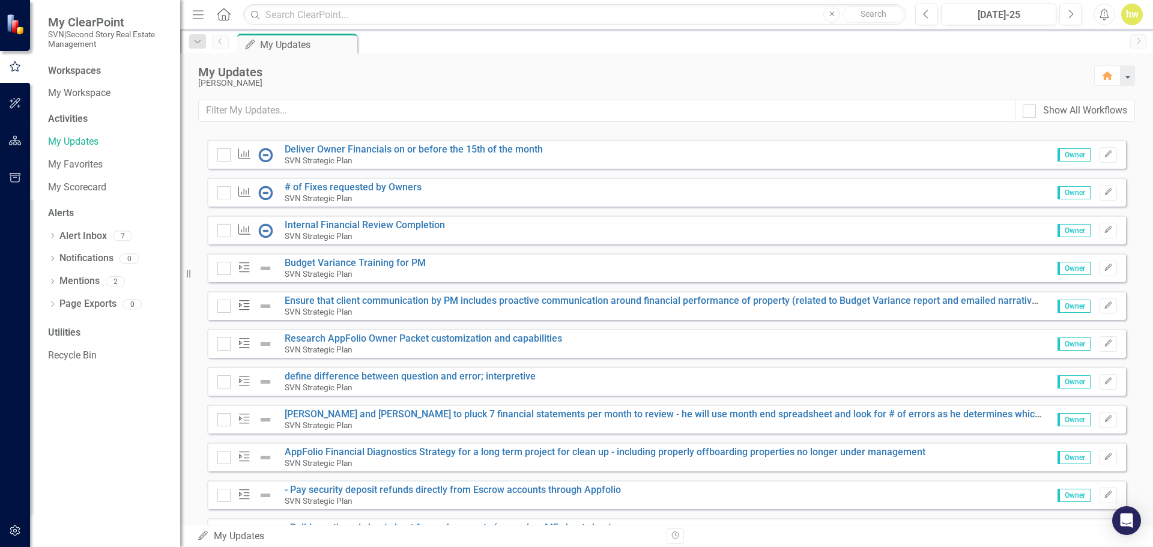
scroll to position [120, 0]
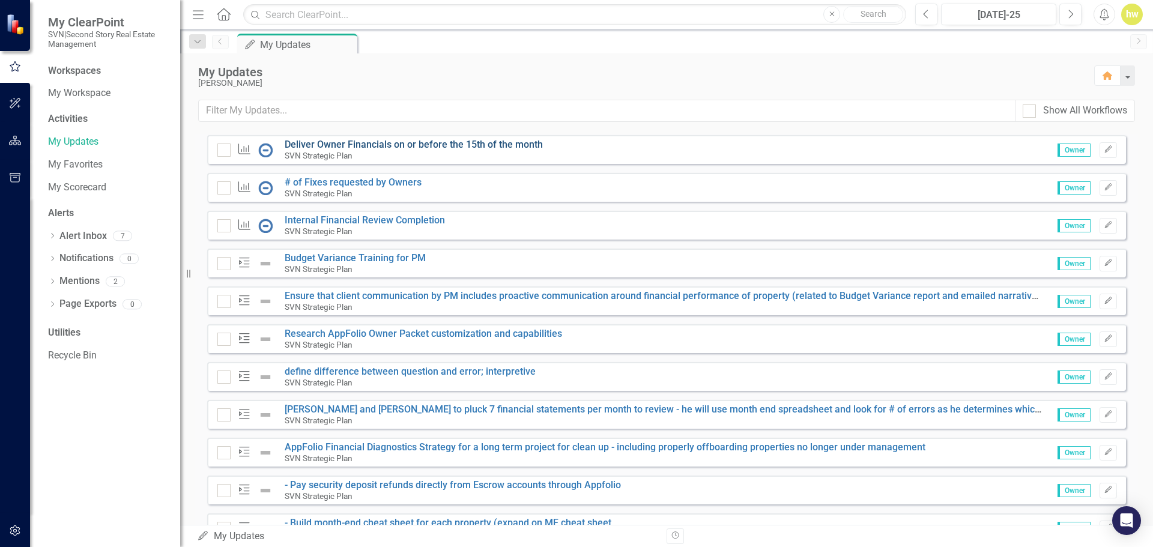
click at [372, 144] on link "Deliver Owner Financials on or before the 15th of the month" at bounding box center [414, 144] width 258 height 11
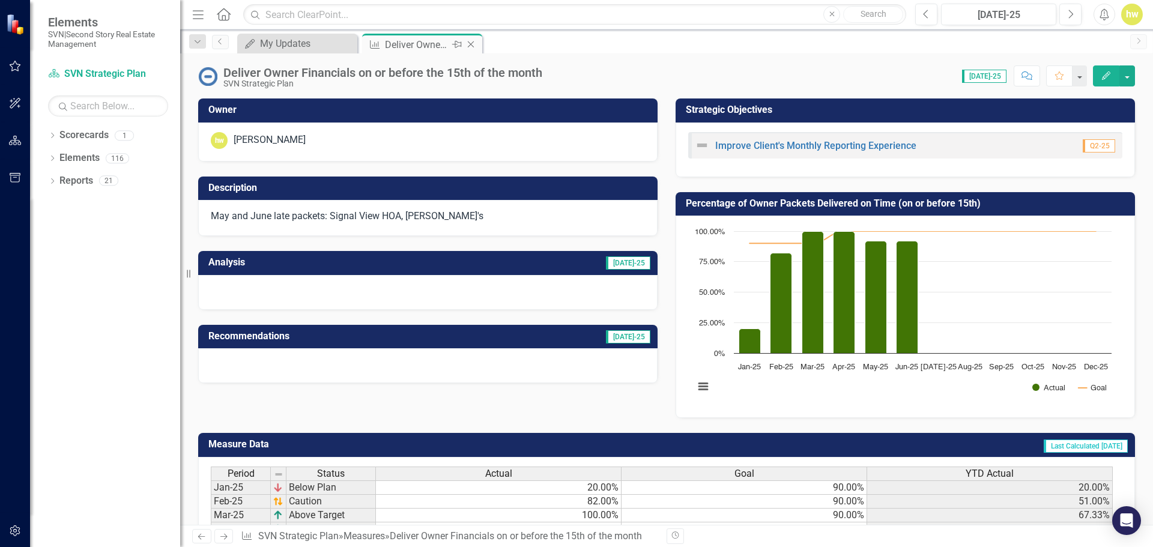
click at [470, 41] on icon "Close" at bounding box center [471, 45] width 12 height 10
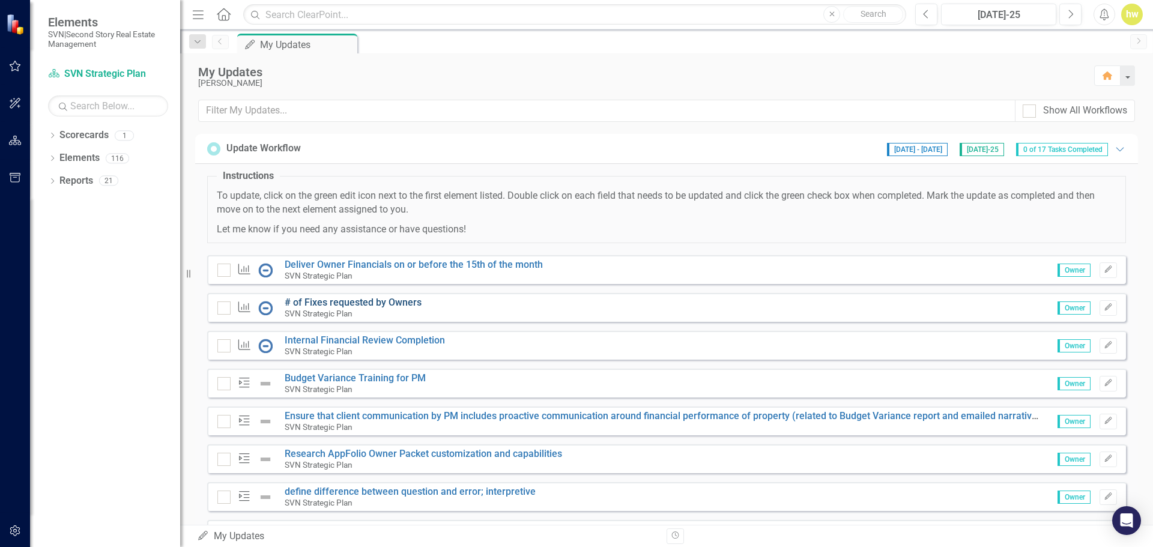
click at [349, 300] on link "# of Fixes requested by Owners" at bounding box center [353, 302] width 137 height 11
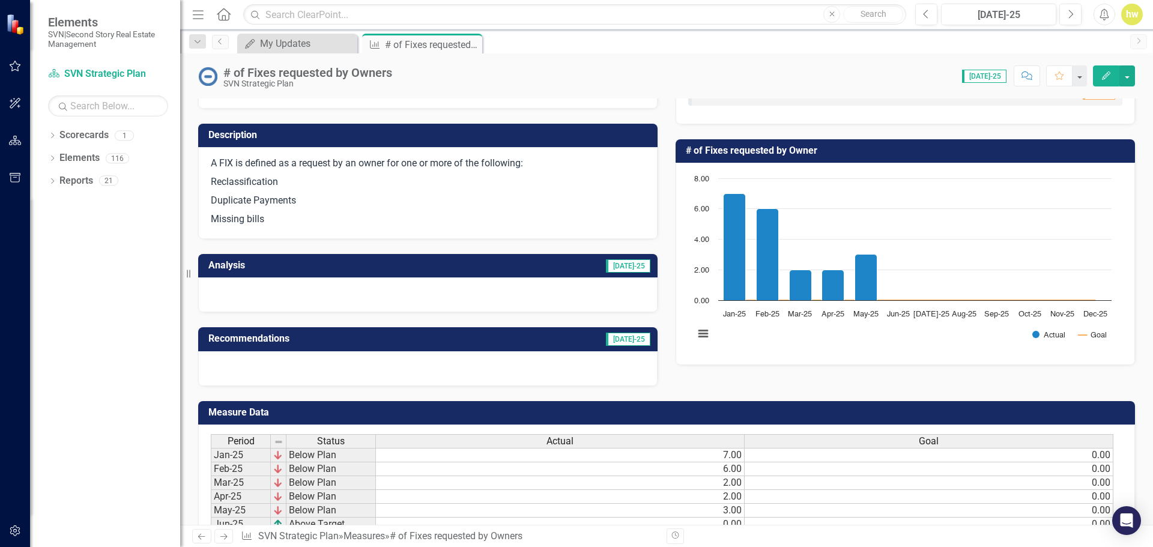
scroll to position [173, 0]
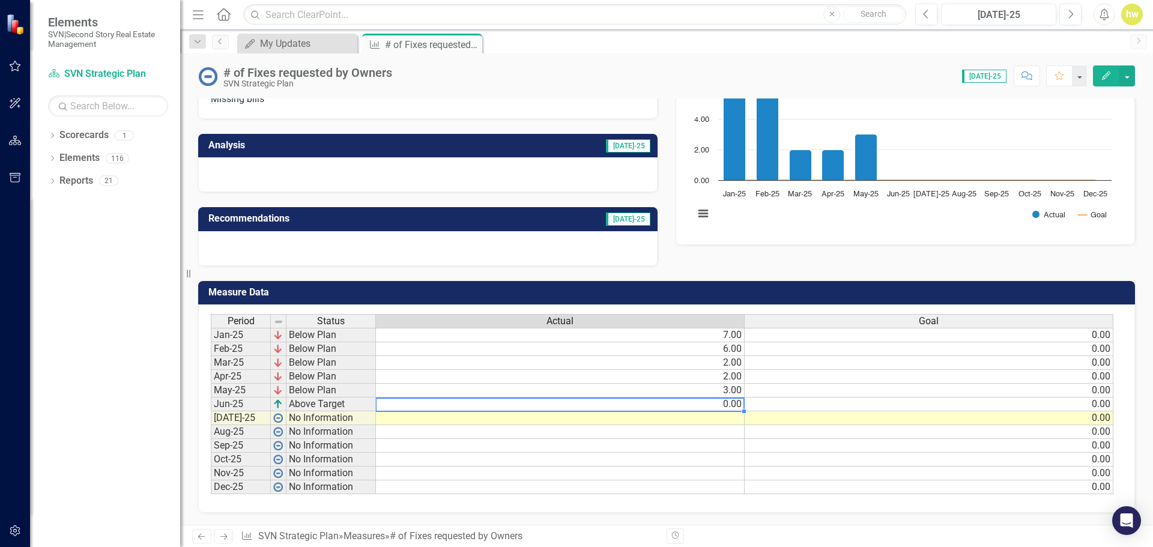
click at [710, 405] on td "0.00" at bounding box center [560, 404] width 369 height 14
click at [725, 415] on td at bounding box center [560, 418] width 369 height 14
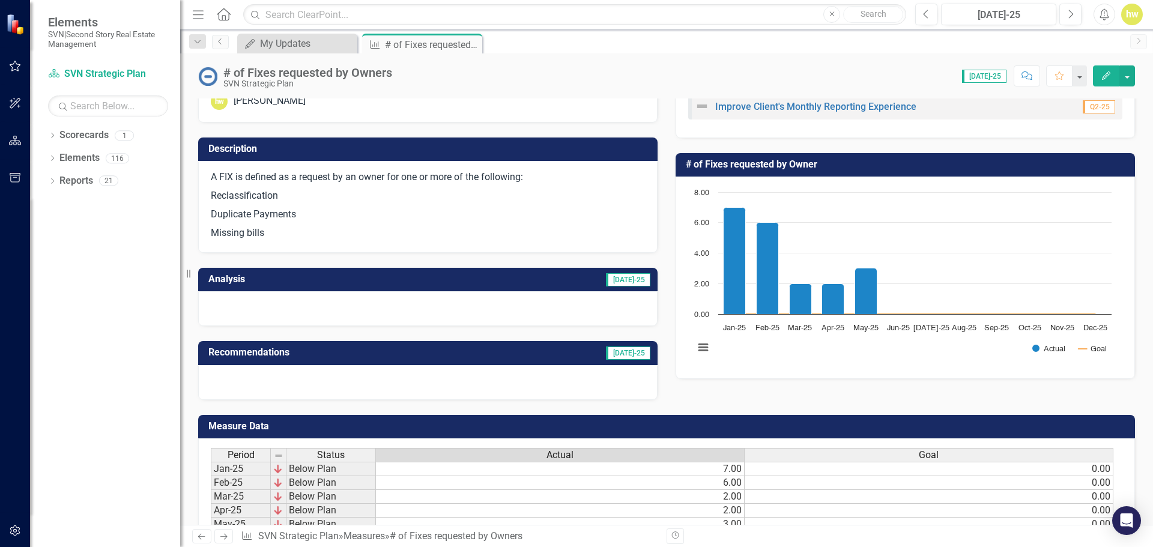
scroll to position [60, 0]
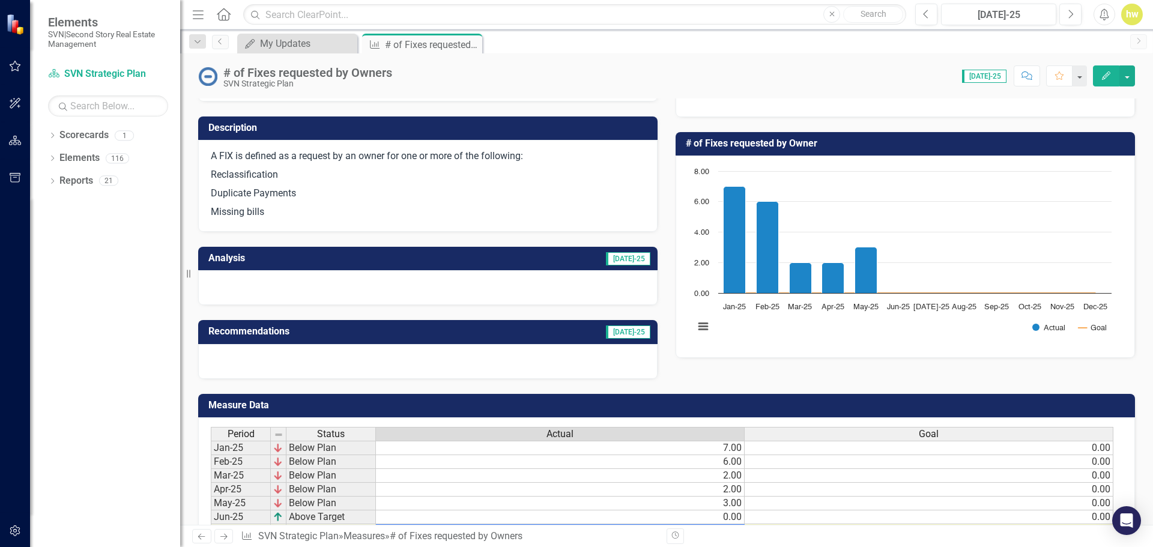
click at [483, 206] on p "Missing bills" at bounding box center [428, 211] width 434 height 16
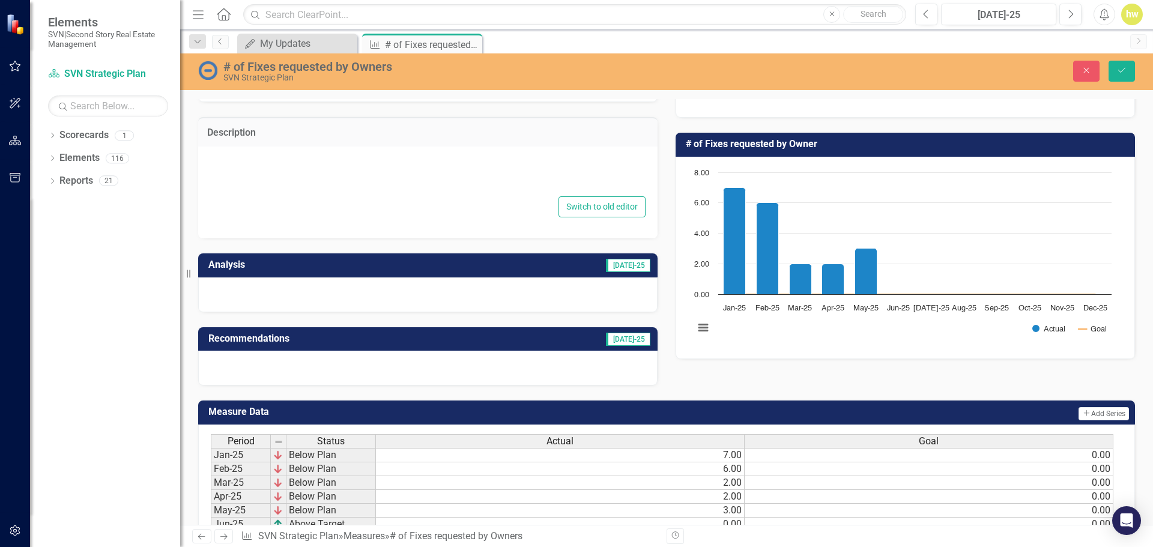
type textarea "<p>A FIX is defined as a request by an owner for one or more of the following:<…"
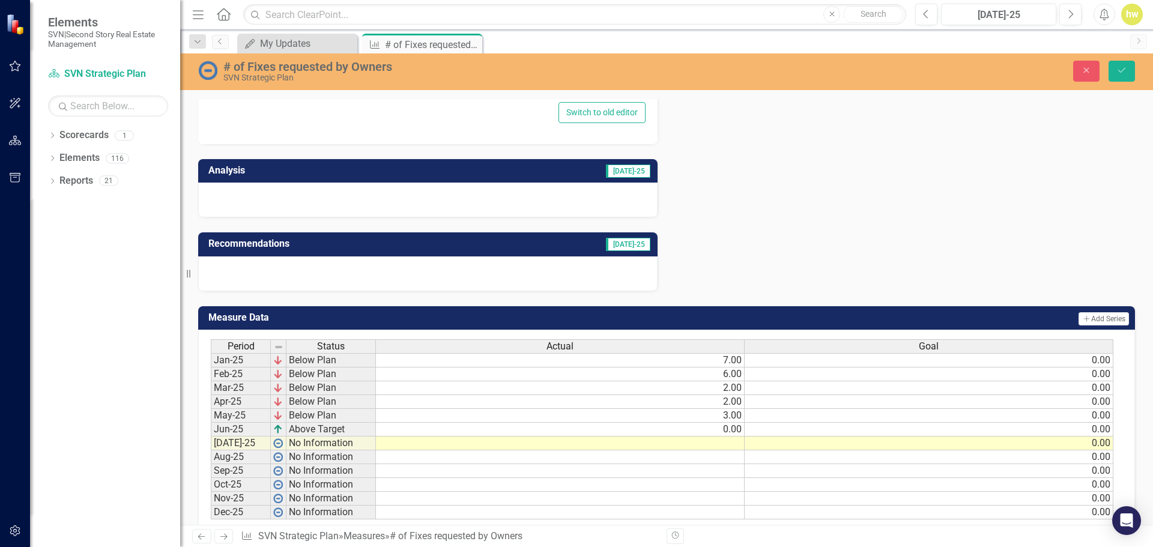
scroll to position [360, 0]
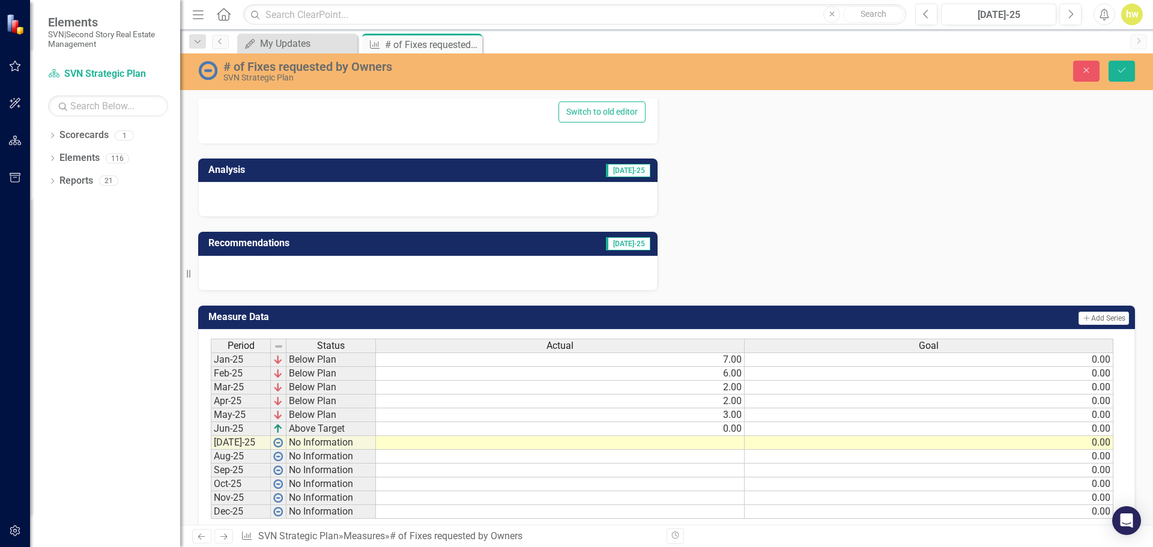
click at [349, 195] on div at bounding box center [427, 199] width 459 height 35
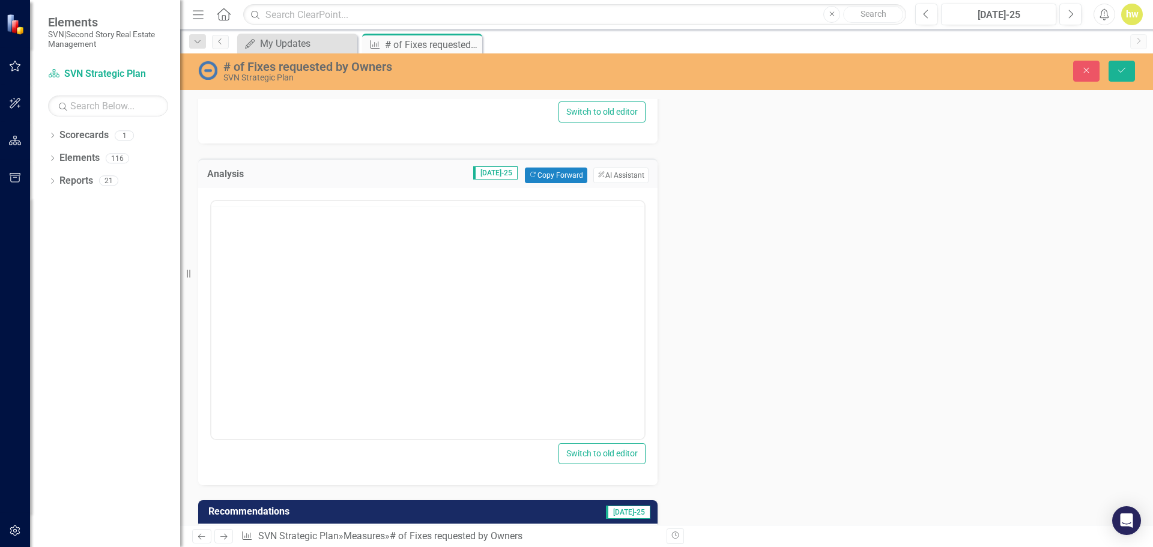
scroll to position [0, 0]
click at [544, 179] on button "Copy Forward Copy Forward" at bounding box center [556, 175] width 62 height 16
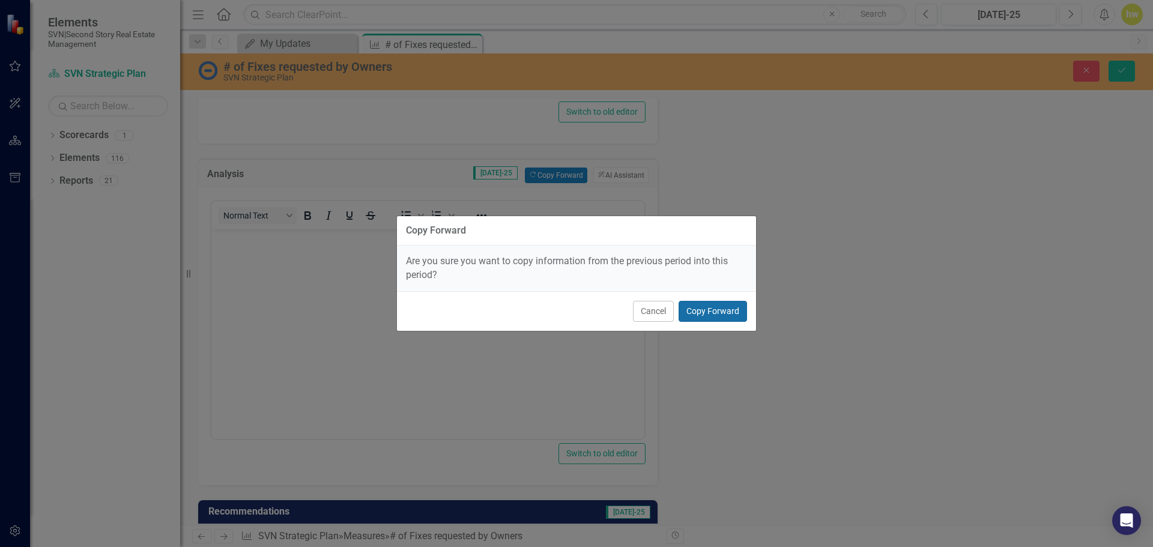
click at [705, 310] on button "Copy Forward" at bounding box center [712, 311] width 68 height 21
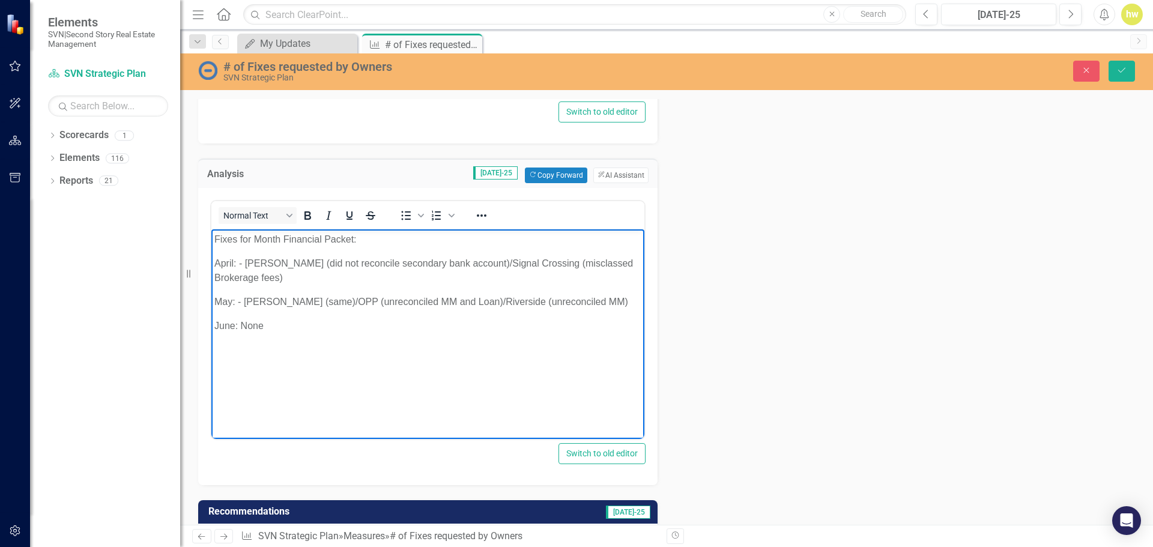
click at [297, 332] on p "June: None" at bounding box center [427, 325] width 427 height 14
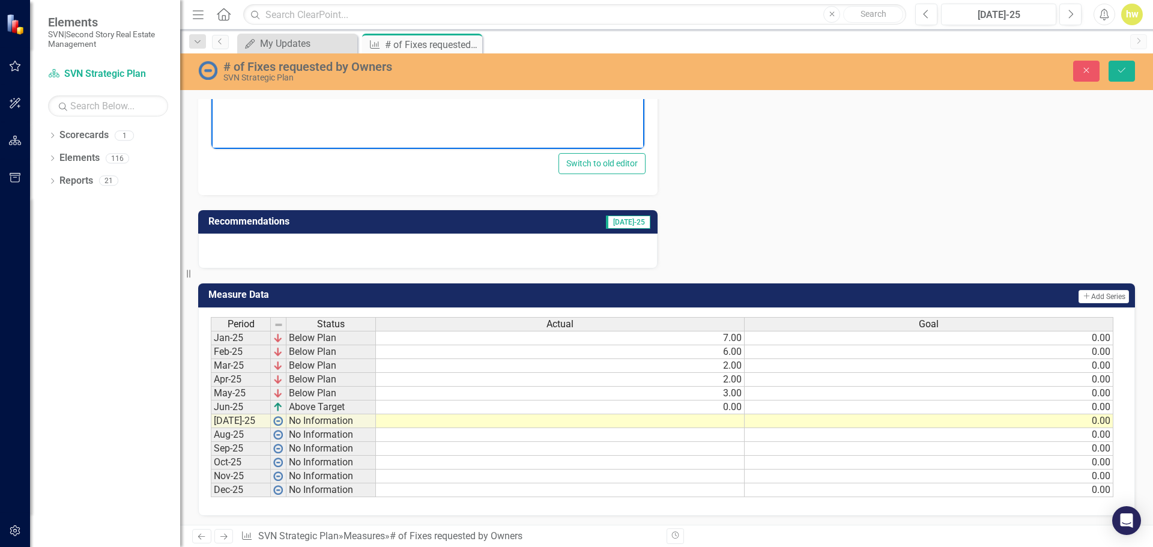
scroll to position [653, 0]
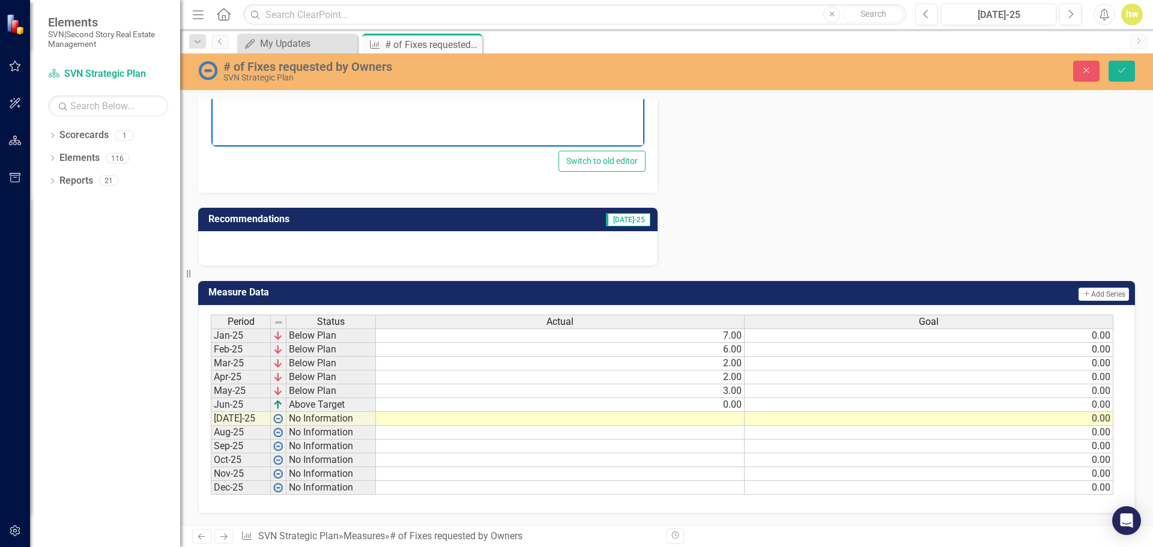
click at [724, 420] on td at bounding box center [560, 419] width 369 height 14
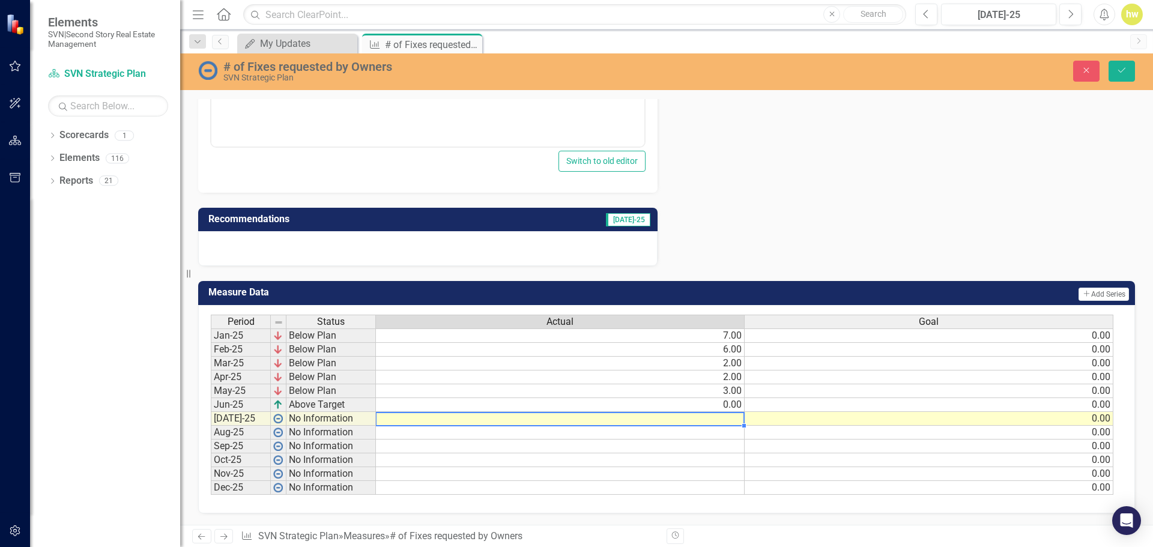
type textarea "2"
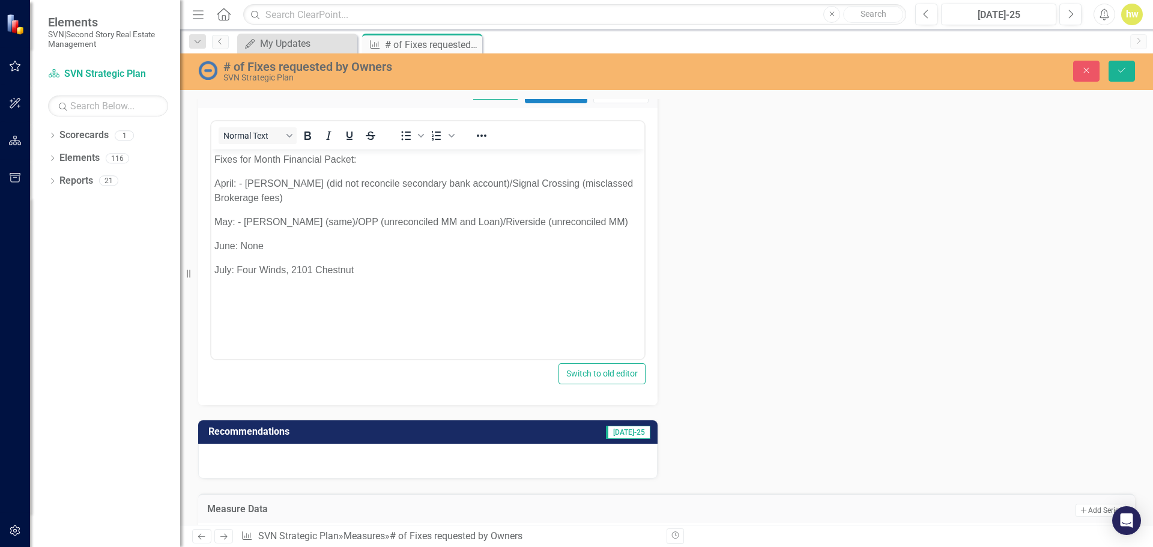
scroll to position [412, 0]
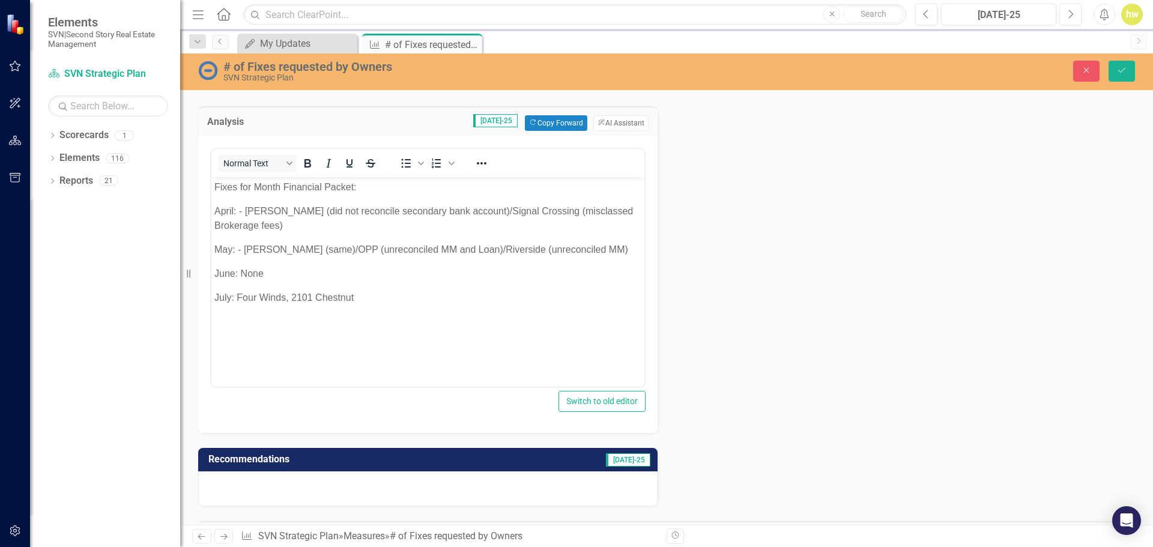
click at [268, 275] on p "June: None" at bounding box center [427, 273] width 427 height 14
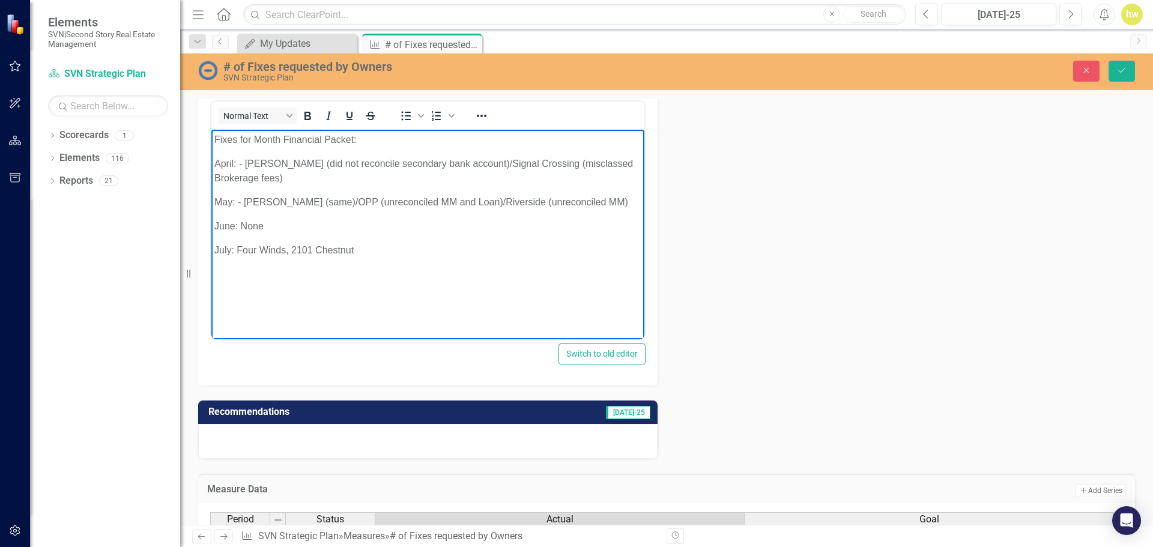
scroll to position [657, 0]
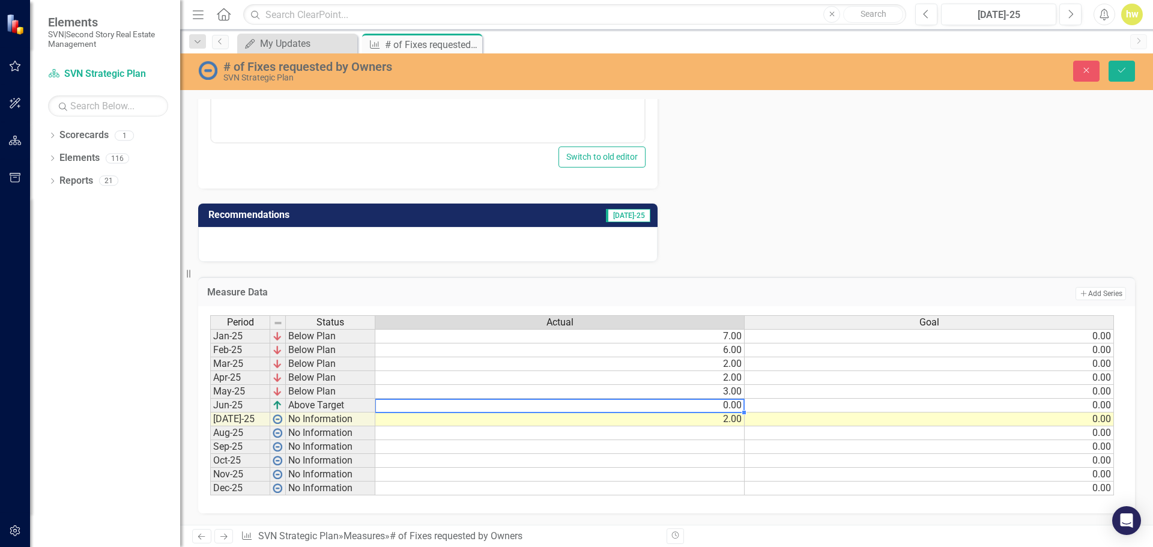
click at [723, 406] on td "0.00" at bounding box center [559, 406] width 369 height 14
type textarea "2"
click at [659, 436] on td at bounding box center [559, 433] width 369 height 14
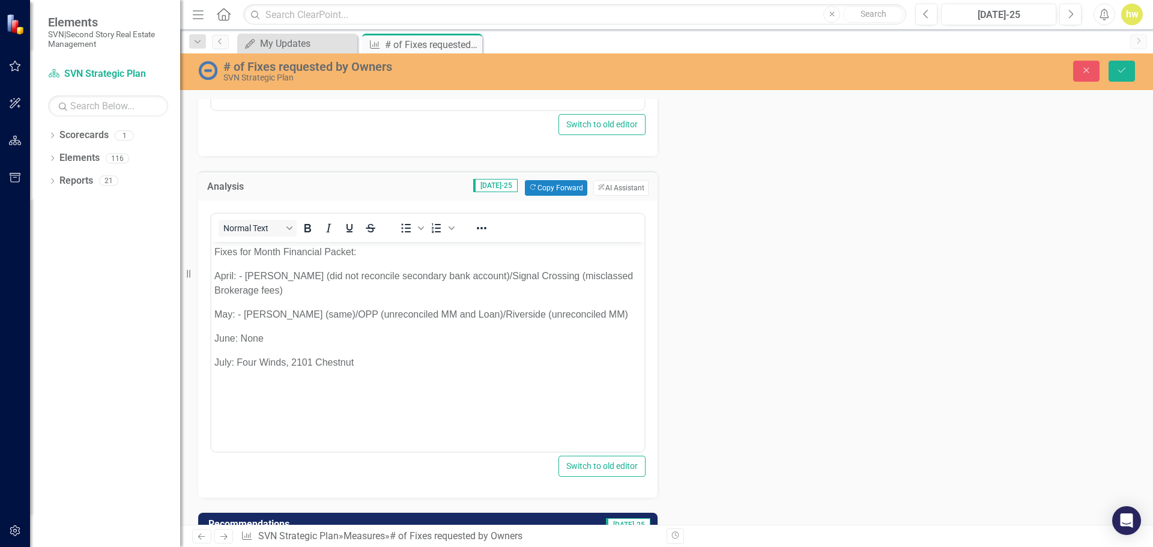
scroll to position [420, 0]
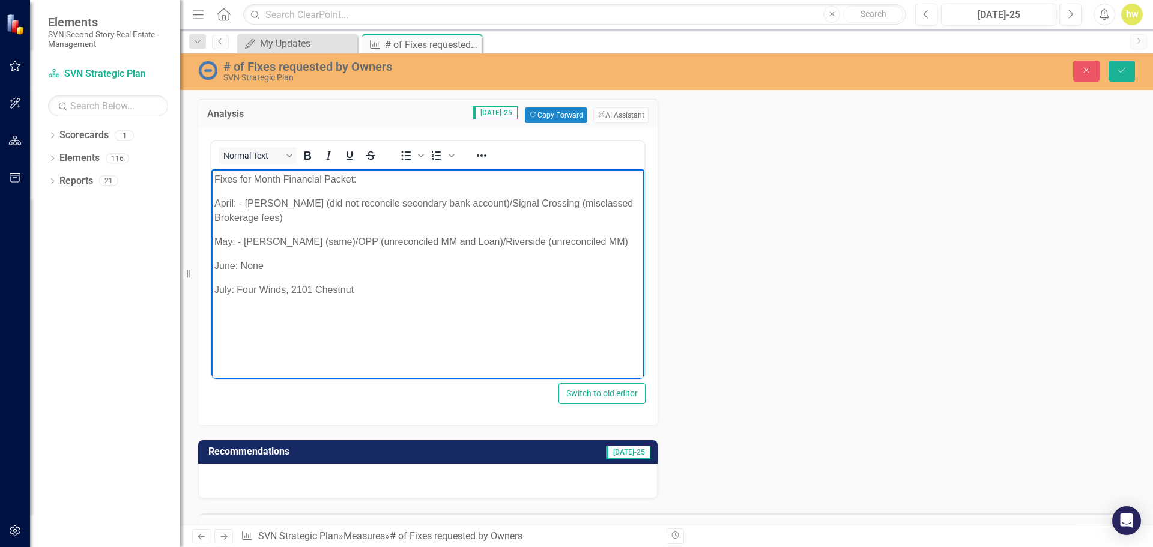
click at [282, 264] on p "June: None" at bounding box center [427, 265] width 427 height 14
click at [451, 283] on p "July: Four Winds, 2101 Chestnut" at bounding box center [427, 289] width 427 height 14
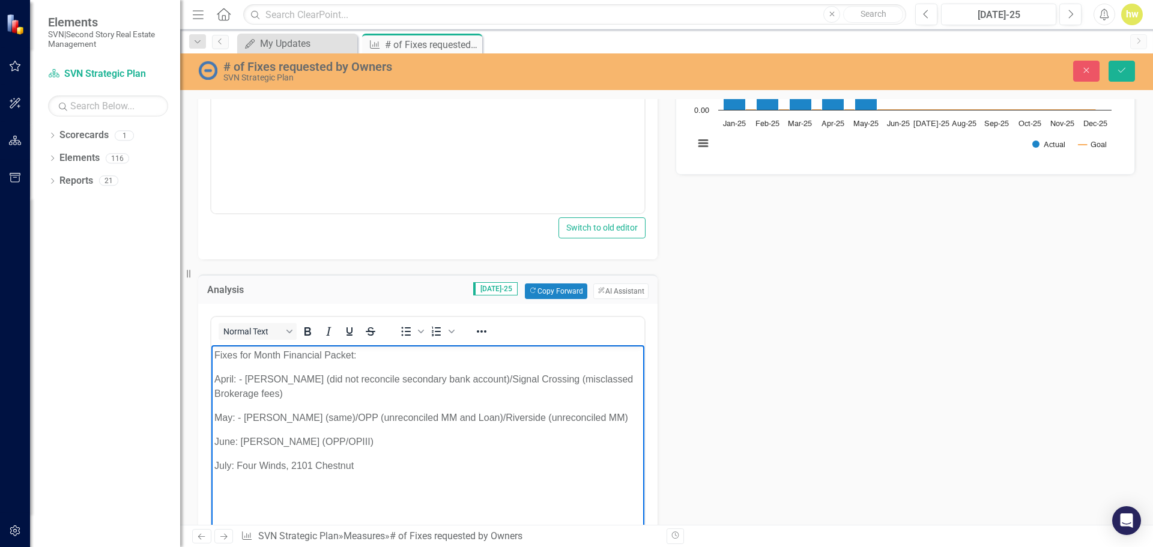
scroll to position [237, 0]
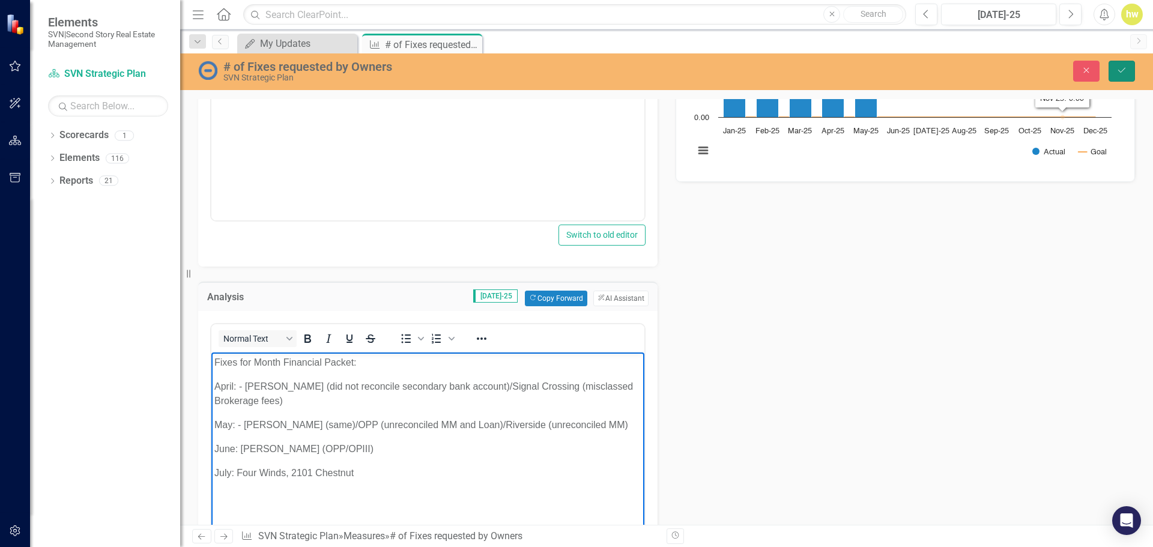
drag, startPoint x: 1111, startPoint y: 64, endPoint x: 1102, endPoint y: 73, distance: 12.3
click at [1111, 65] on button "Save" at bounding box center [1121, 71] width 26 height 21
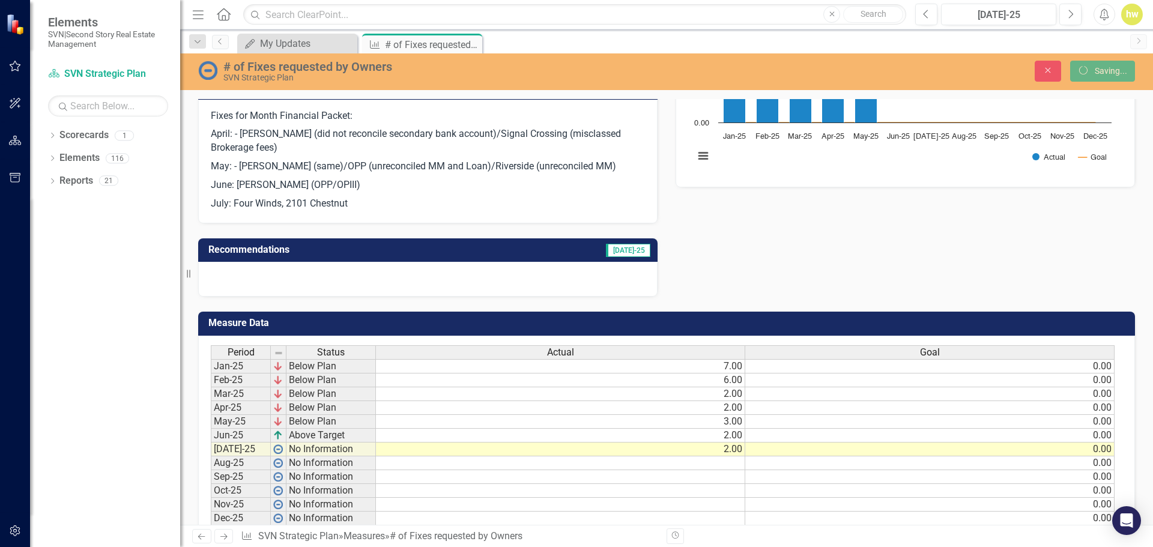
scroll to position [0, 0]
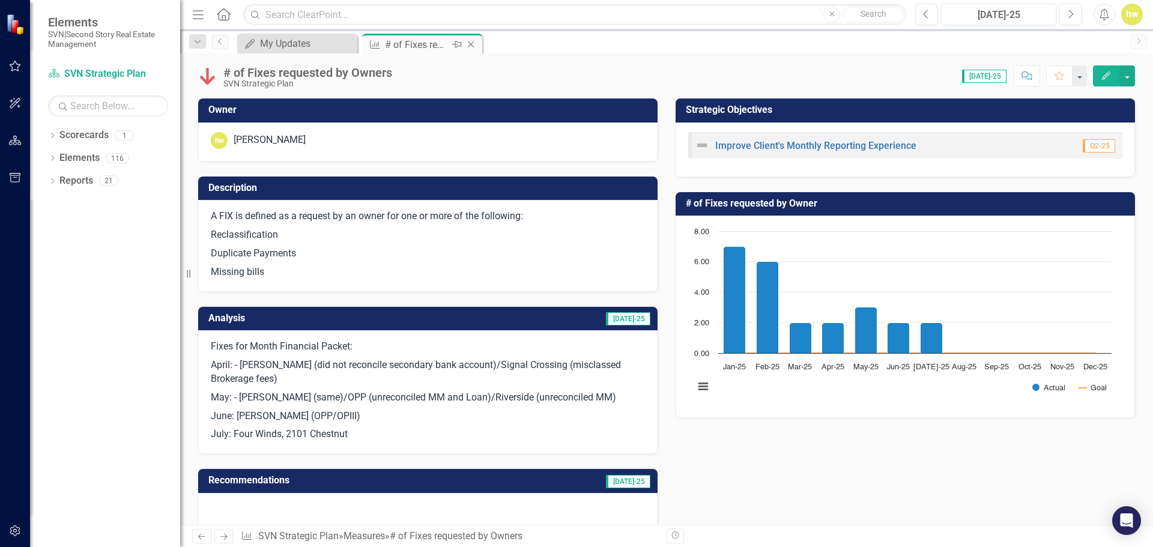
click at [469, 47] on icon "Close" at bounding box center [471, 45] width 12 height 10
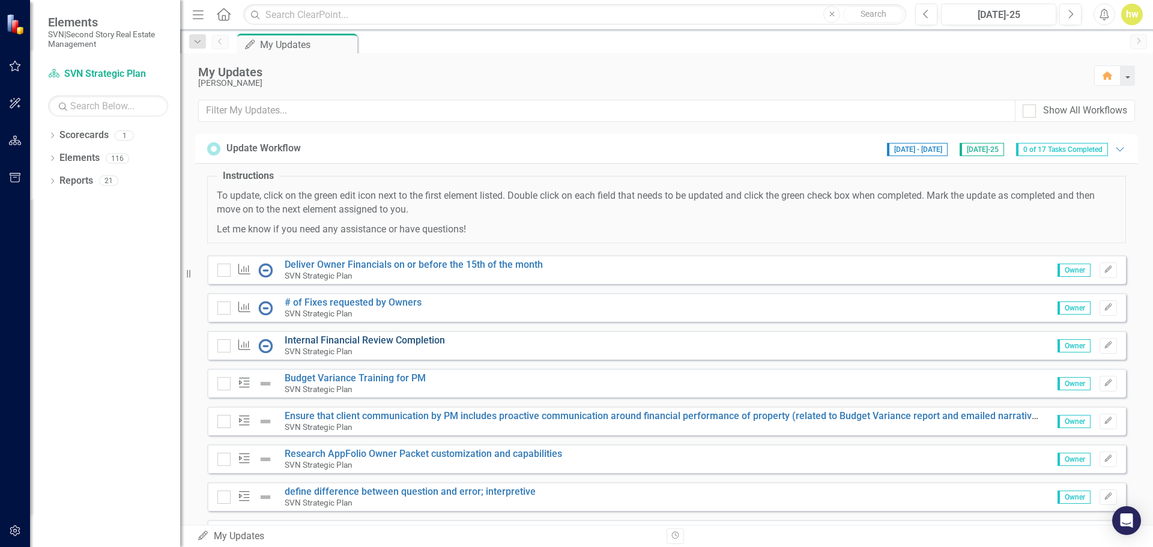
click at [357, 338] on link "Internal Financial Review Completion" at bounding box center [365, 339] width 160 height 11
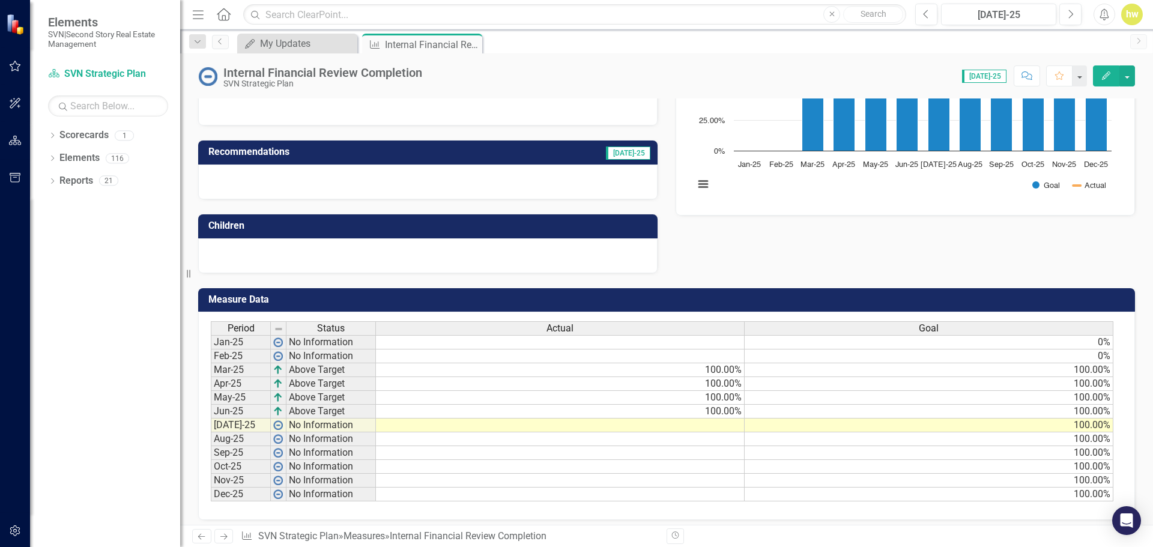
scroll to position [210, 0]
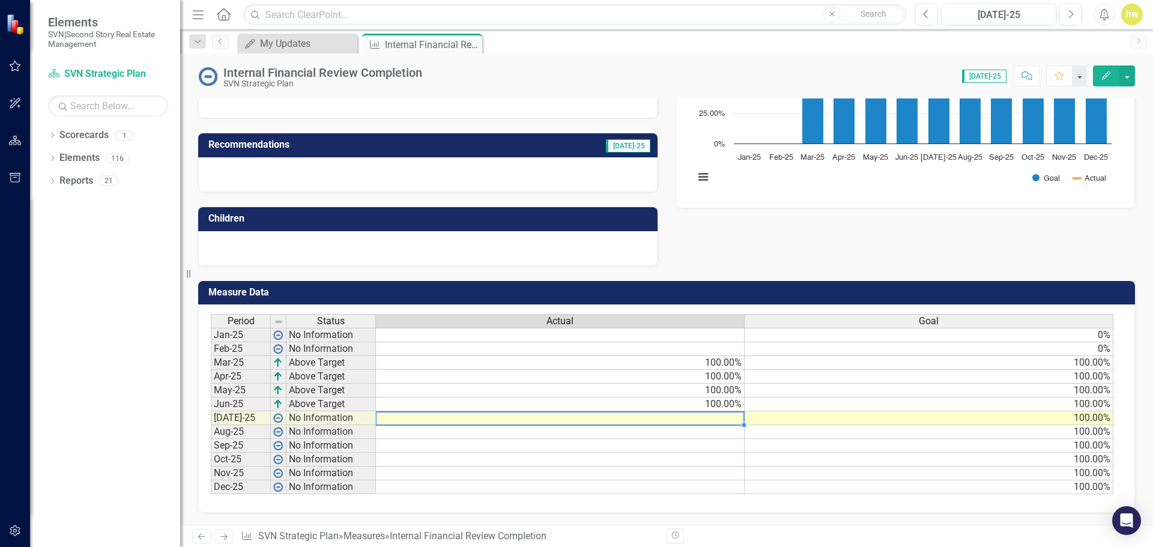
click at [717, 414] on td at bounding box center [560, 418] width 369 height 14
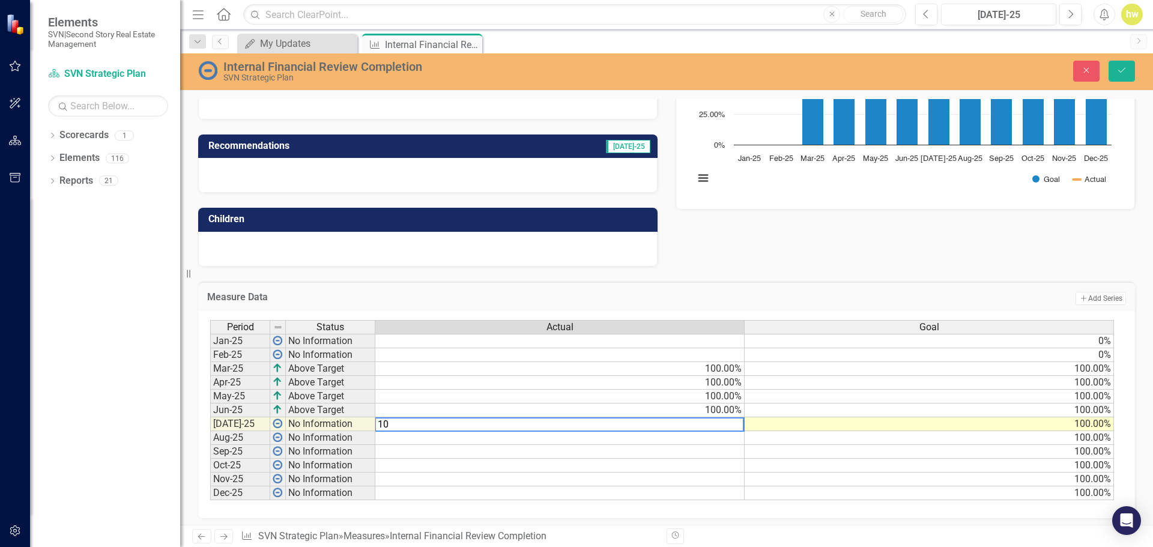
type textarea "100"
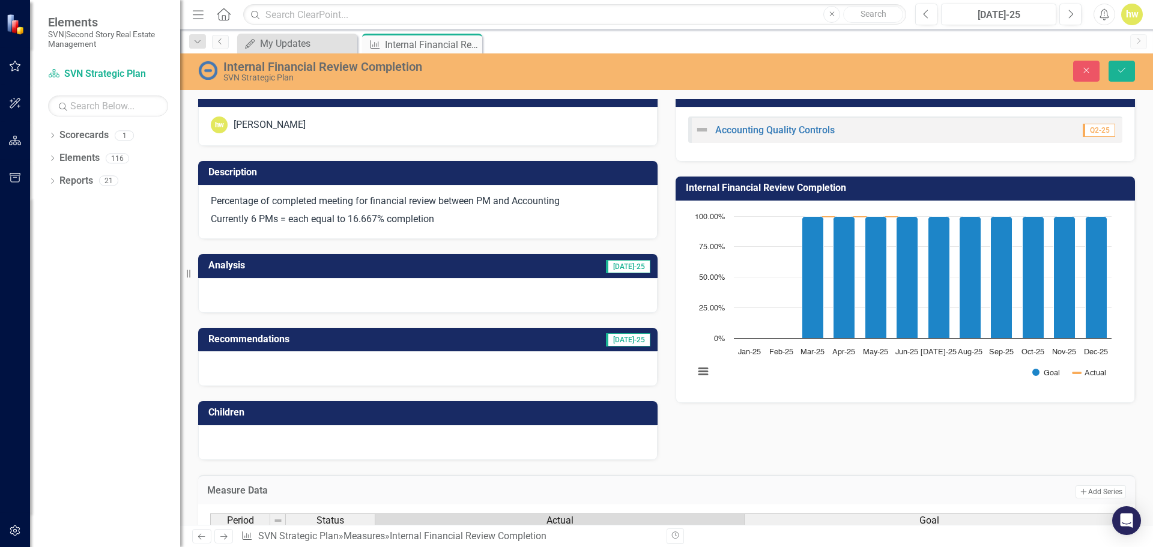
scroll to position [0, 0]
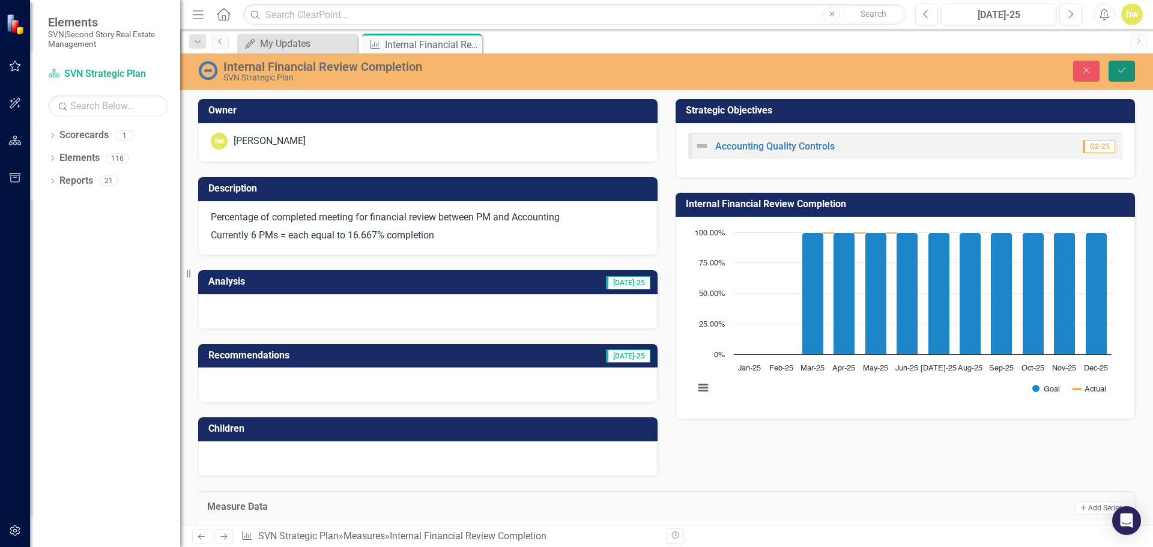
click at [1123, 69] on icon "Save" at bounding box center [1121, 70] width 11 height 8
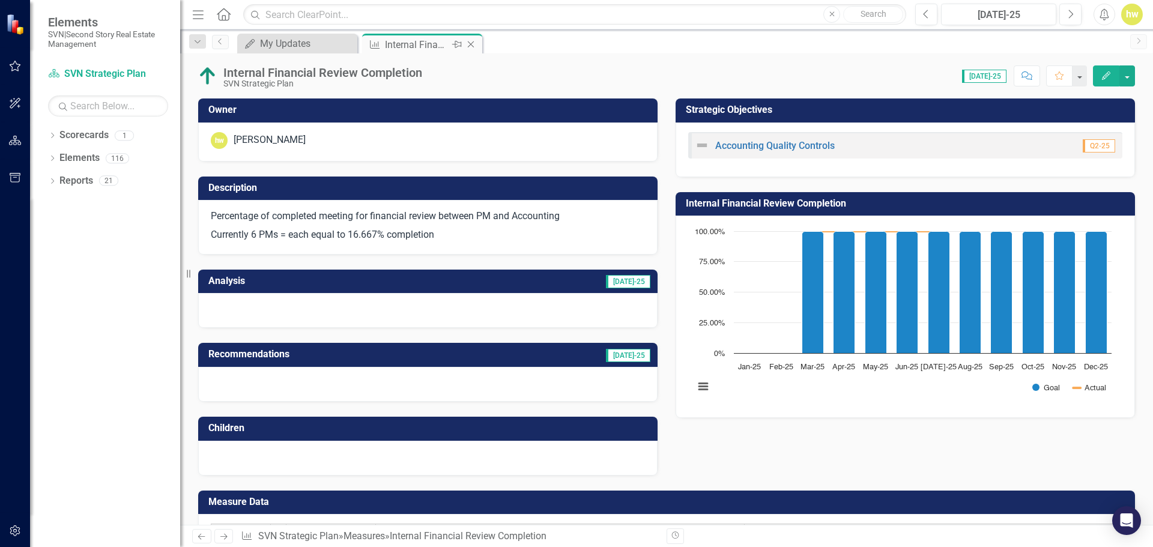
click at [471, 44] on icon at bounding box center [471, 44] width 7 height 7
